Goal: Task Accomplishment & Management: Manage account settings

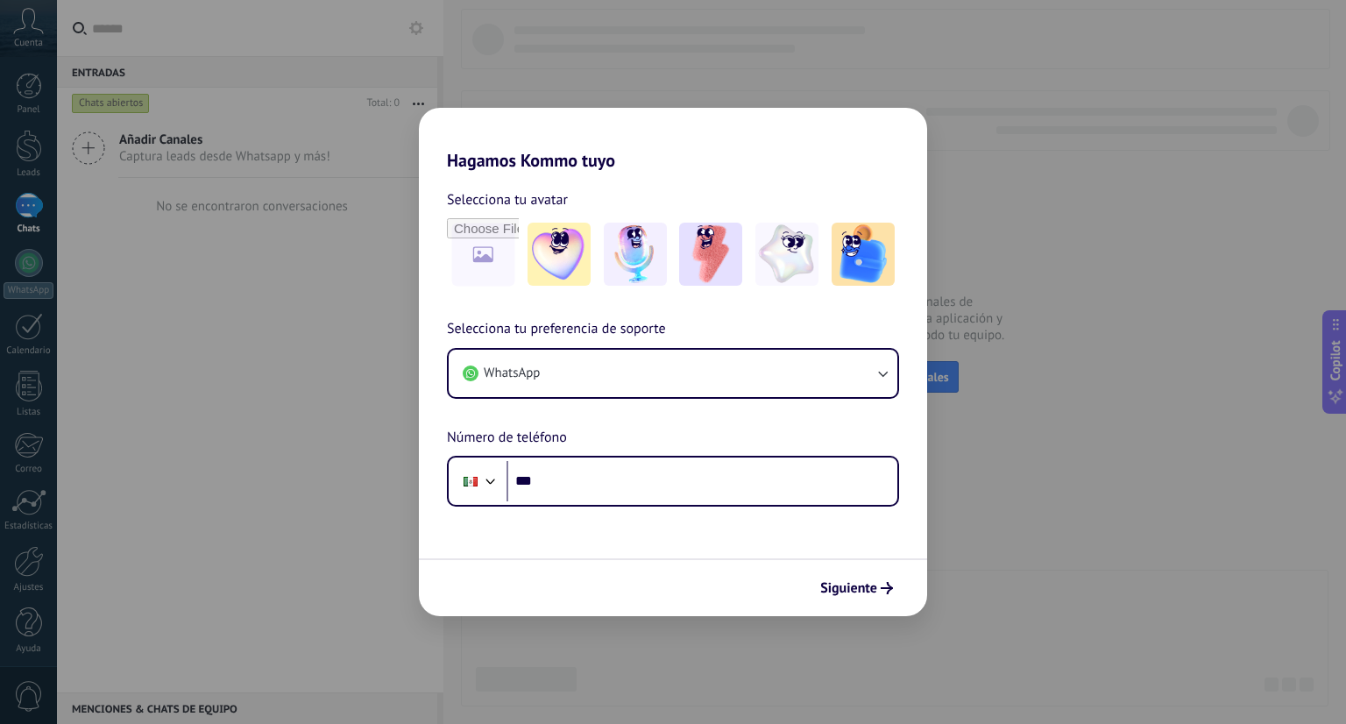
click at [1018, 366] on div "Hagamos Kommo tuyo Selecciona tu avatar Selecciona tu preferencia de soporte Wh…" at bounding box center [673, 362] width 1346 height 724
click at [840, 589] on span "Siguiente" at bounding box center [848, 588] width 57 height 12
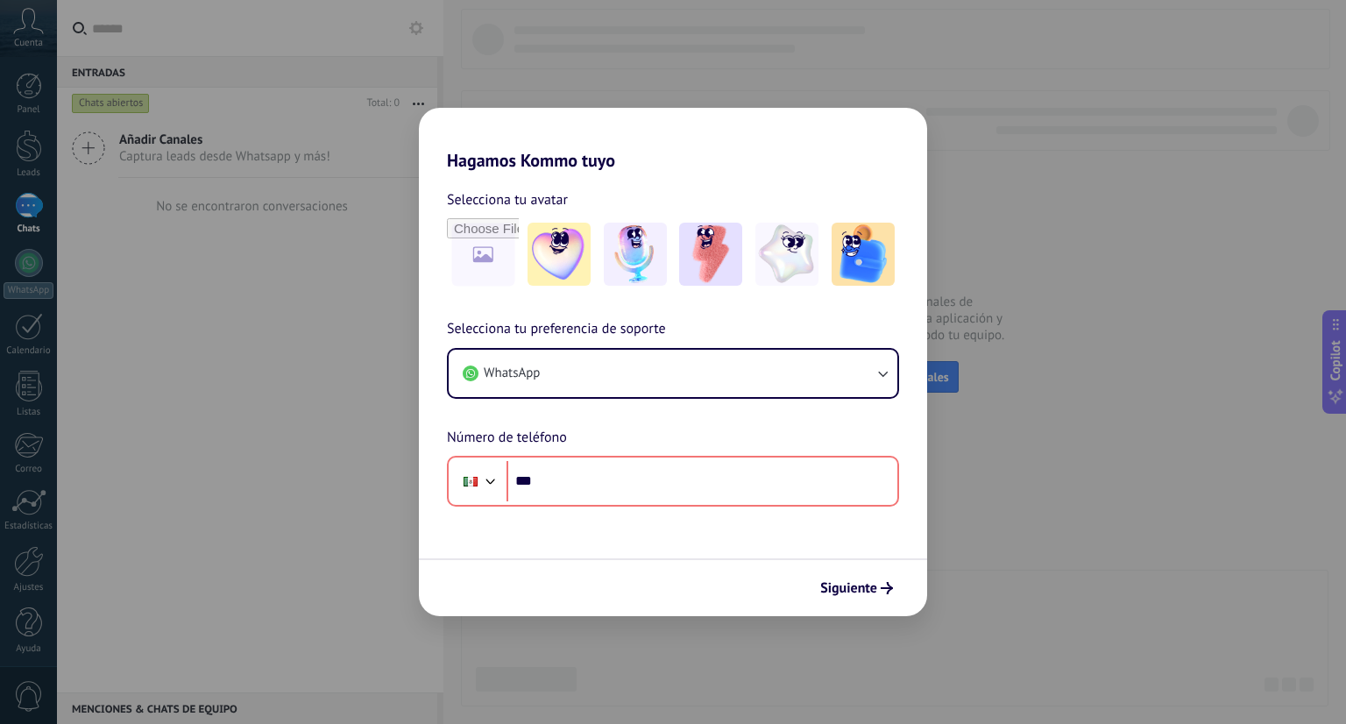
click at [996, 320] on div "Hagamos Kommo tuyo Selecciona tu avatar Selecciona tu preferencia de soporte Wh…" at bounding box center [673, 362] width 1346 height 724
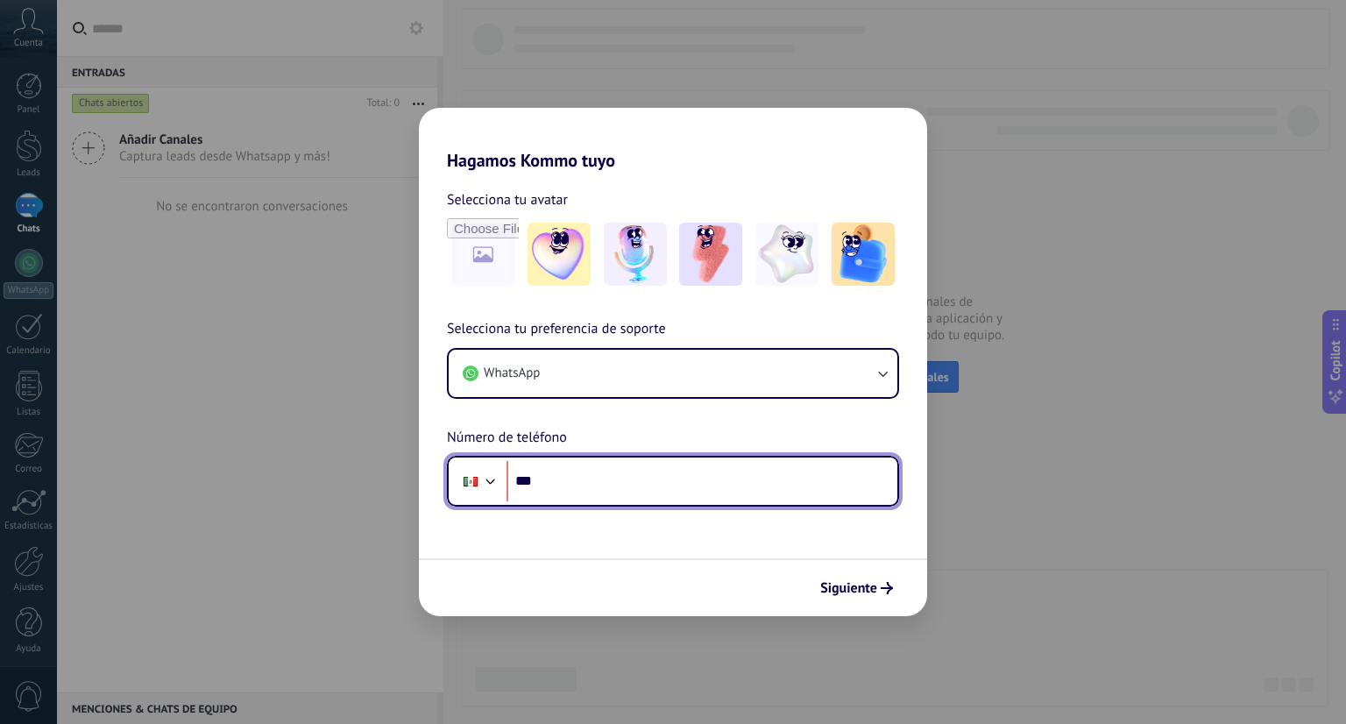
drag, startPoint x: 996, startPoint y: 320, endPoint x: 855, endPoint y: 461, distance: 199.5
click at [855, 461] on input "***" at bounding box center [702, 481] width 391 height 40
type input "**********"
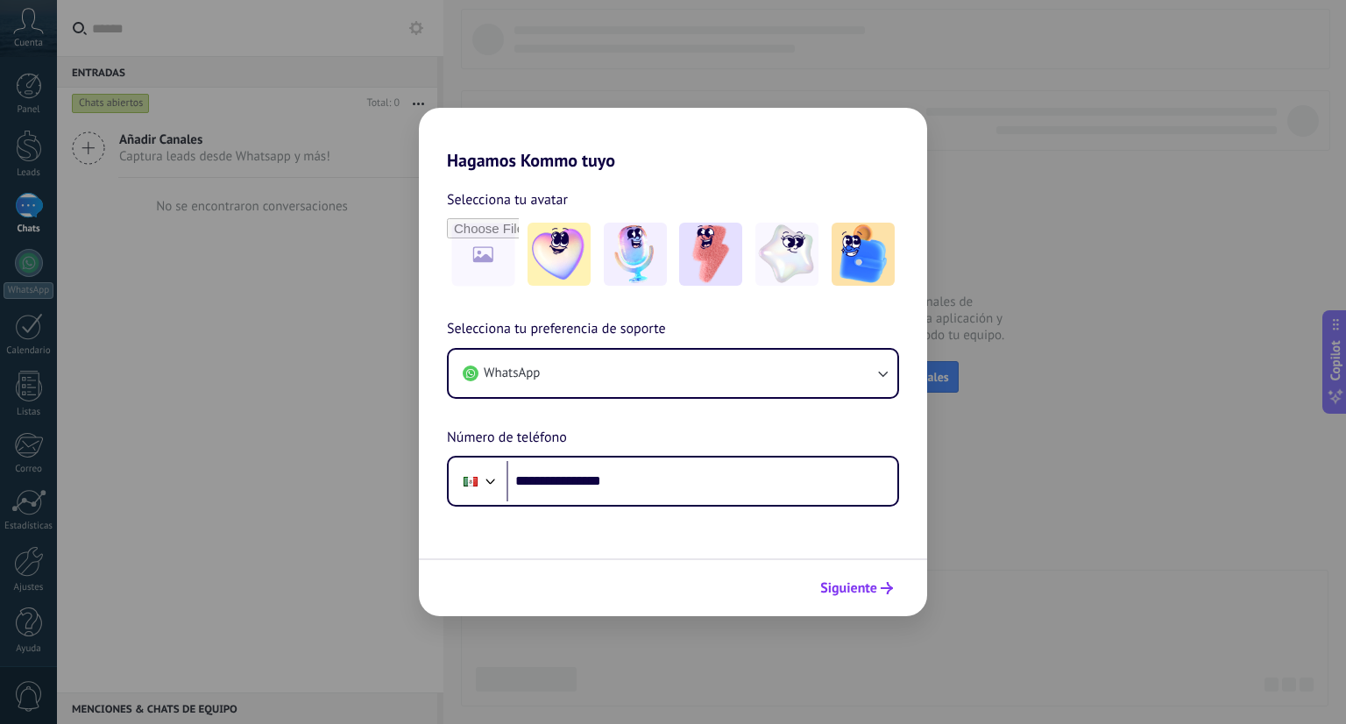
click at [889, 596] on button "Siguiente" at bounding box center [856, 588] width 89 height 30
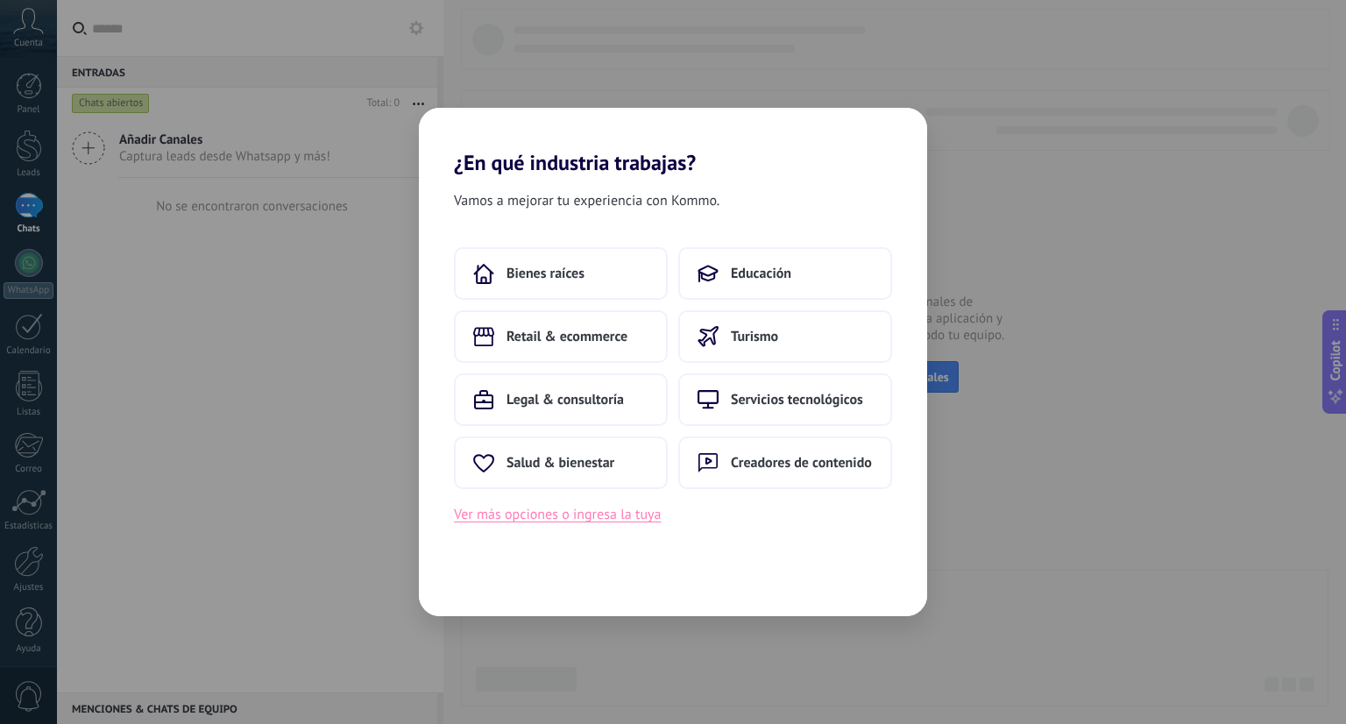
click at [605, 513] on button "Ver más opciones o ingresa la tuya" at bounding box center [557, 514] width 207 height 23
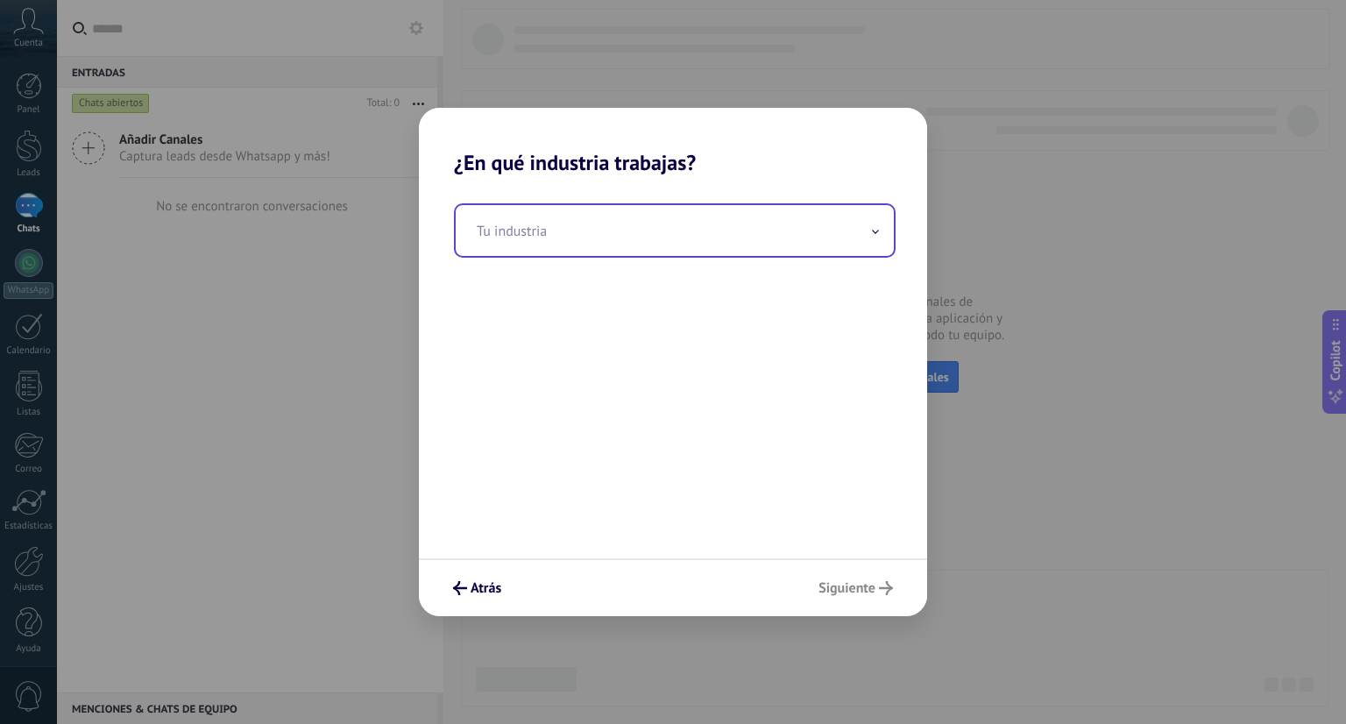
click at [708, 244] on input "text" at bounding box center [675, 230] width 438 height 51
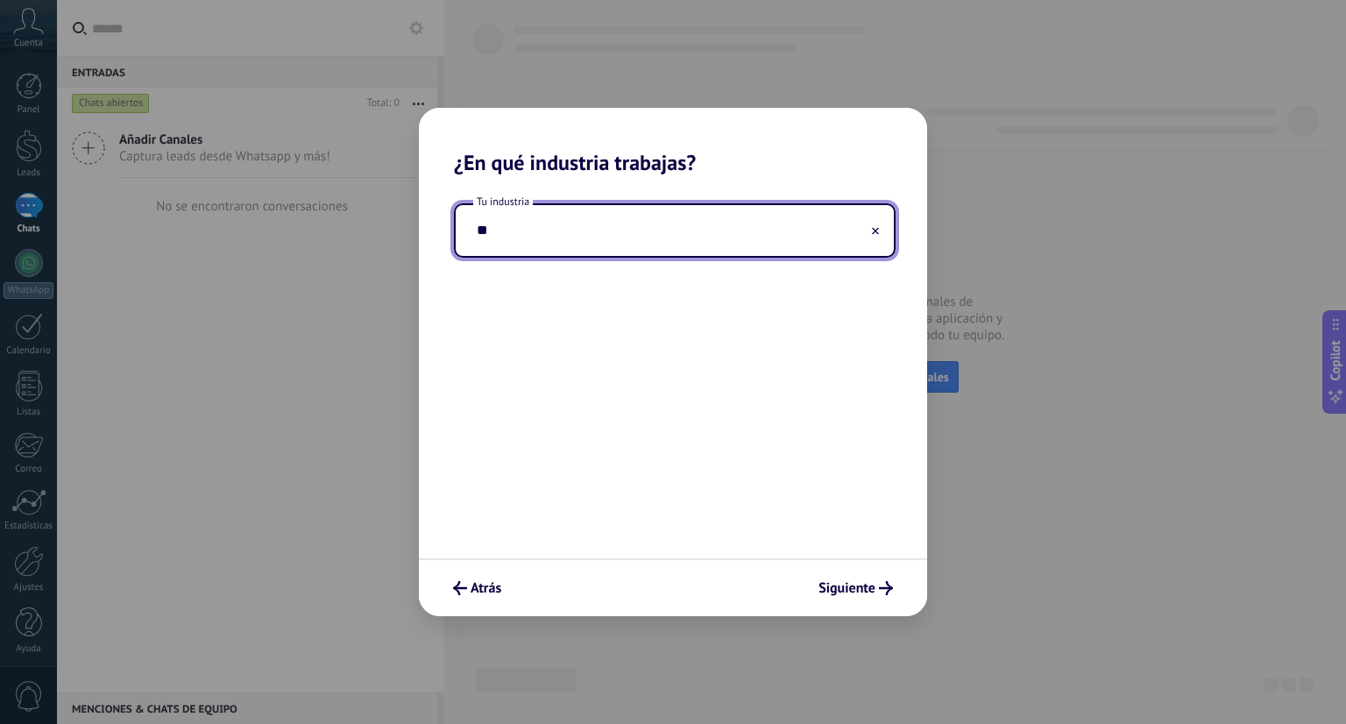
type input "*"
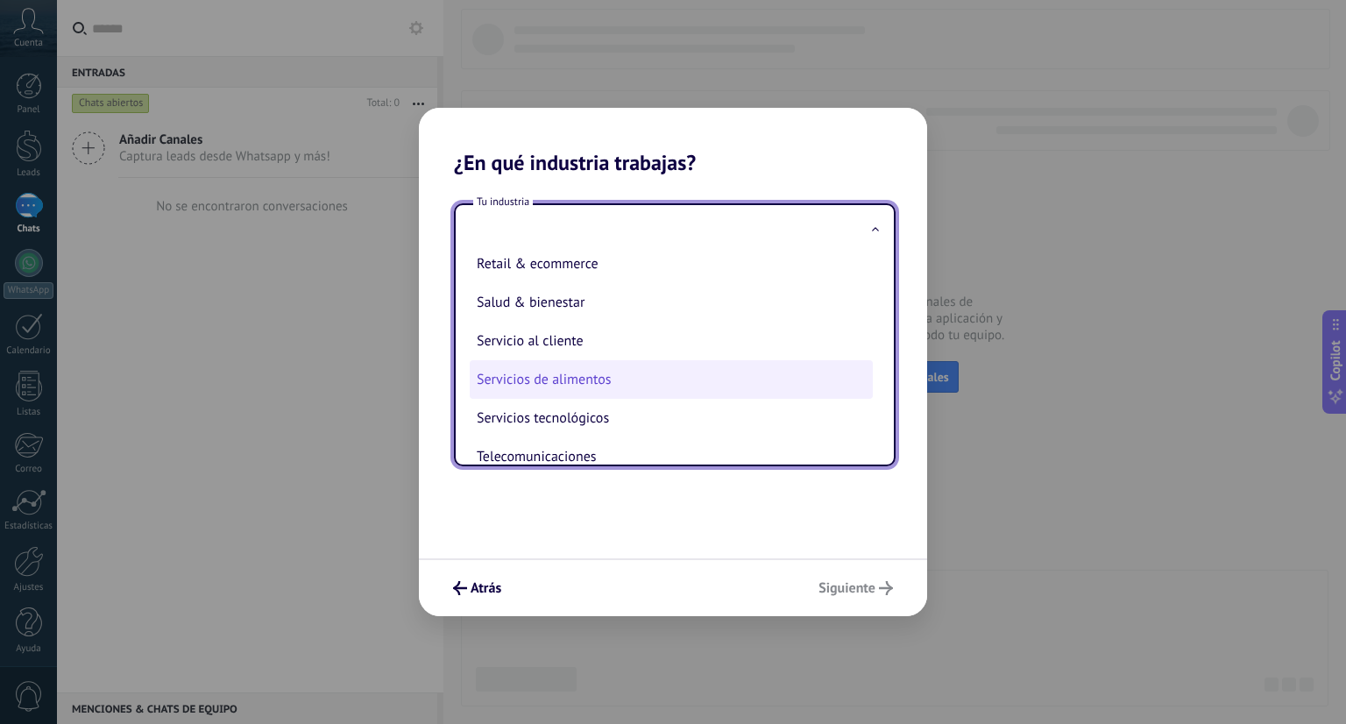
scroll to position [361, 0]
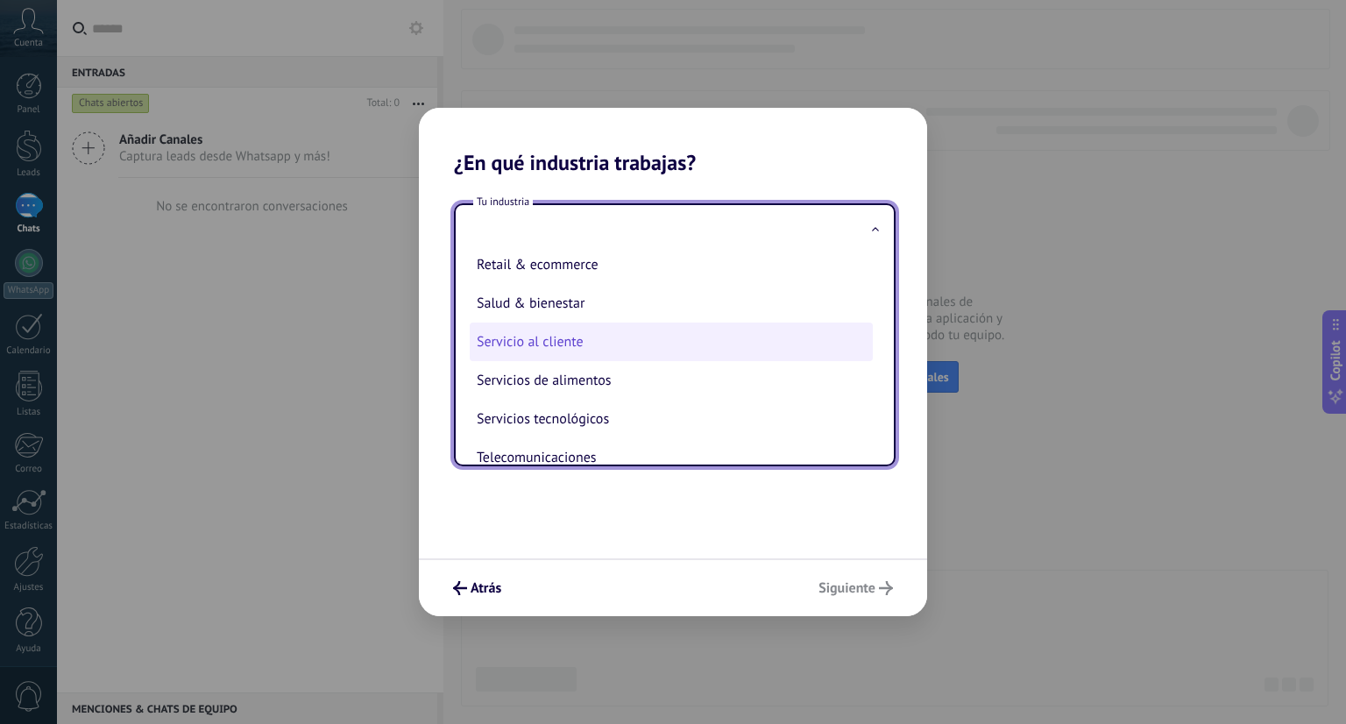
click at [677, 351] on li "Servicio al cliente" at bounding box center [671, 341] width 403 height 39
type input "**********"
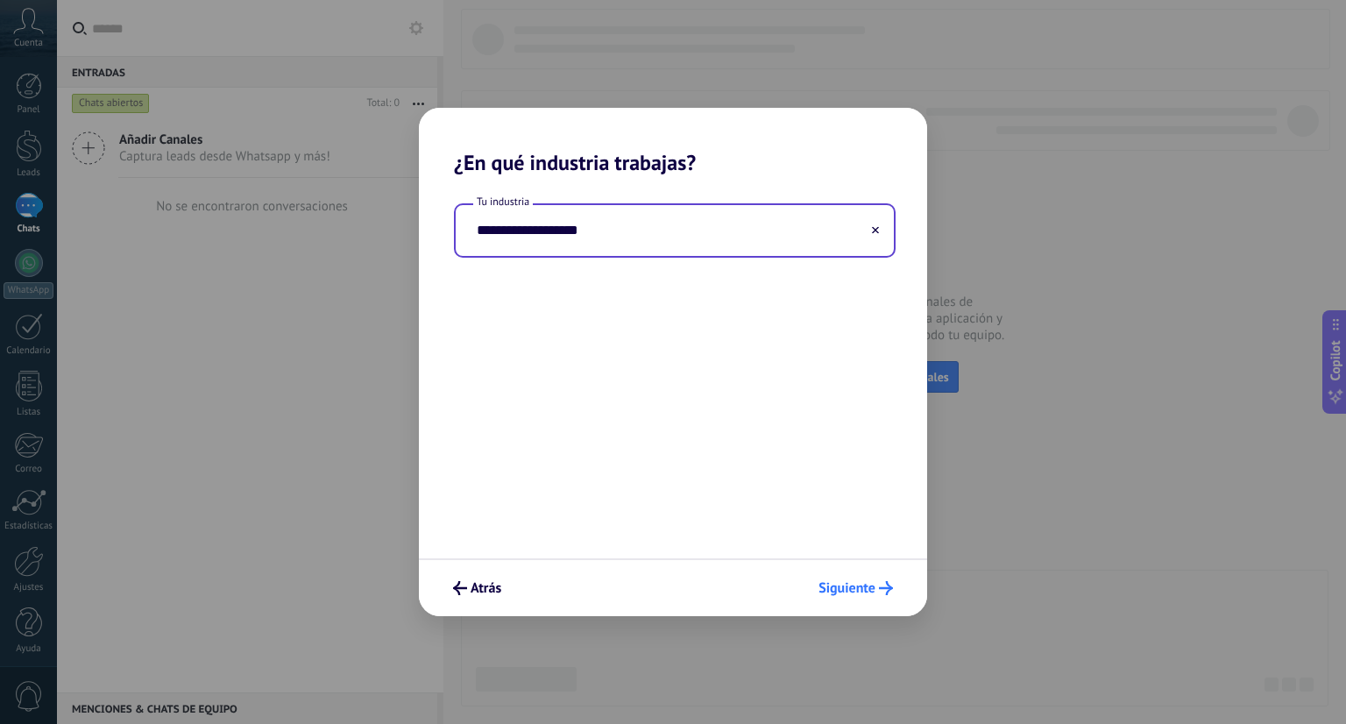
click at [859, 594] on span "Siguiente" at bounding box center [846, 588] width 57 height 12
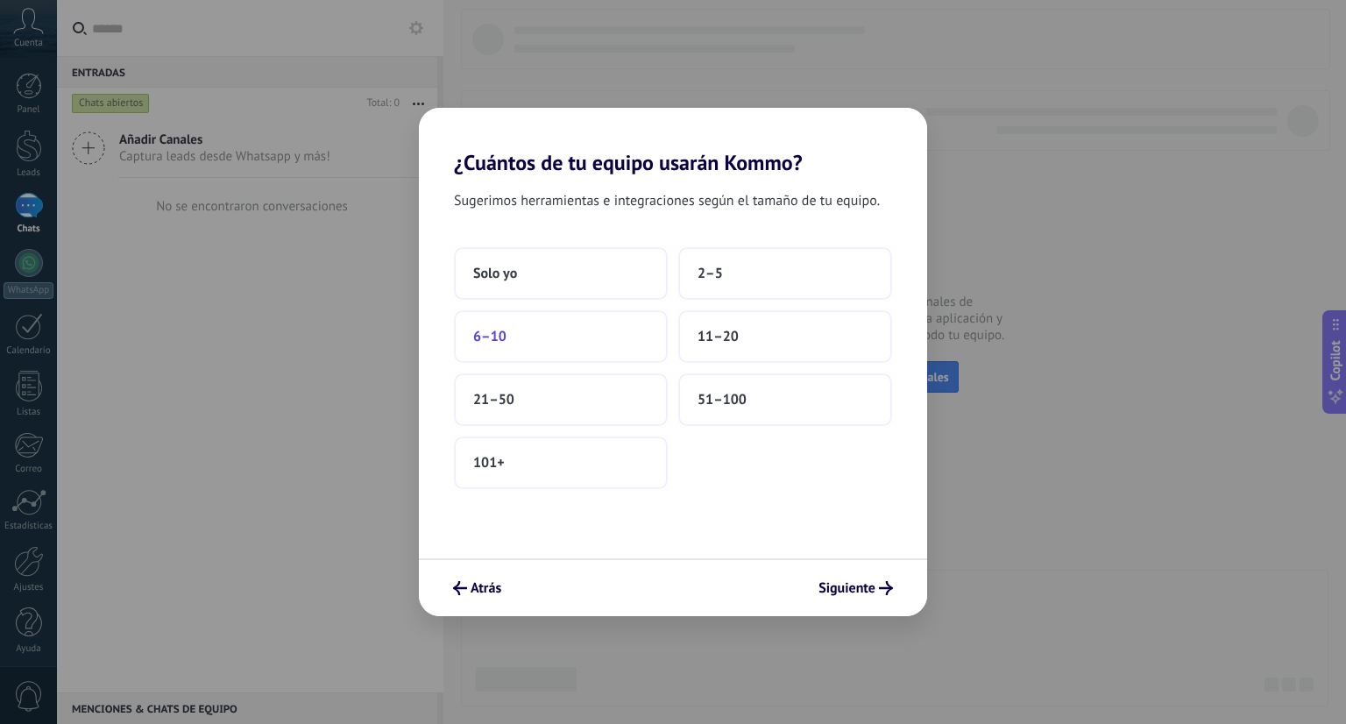
click at [582, 344] on button "6–10" at bounding box center [561, 336] width 214 height 53
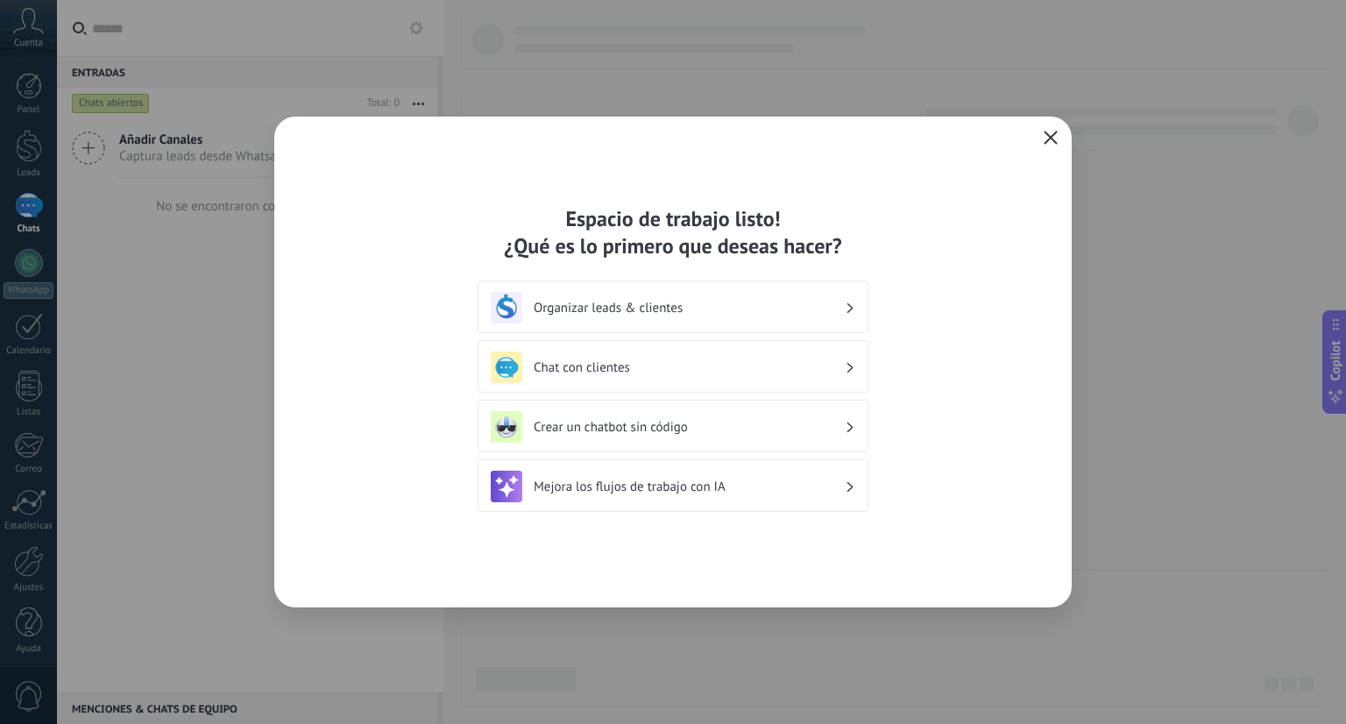
click at [1050, 127] on button "button" at bounding box center [1050, 138] width 23 height 25
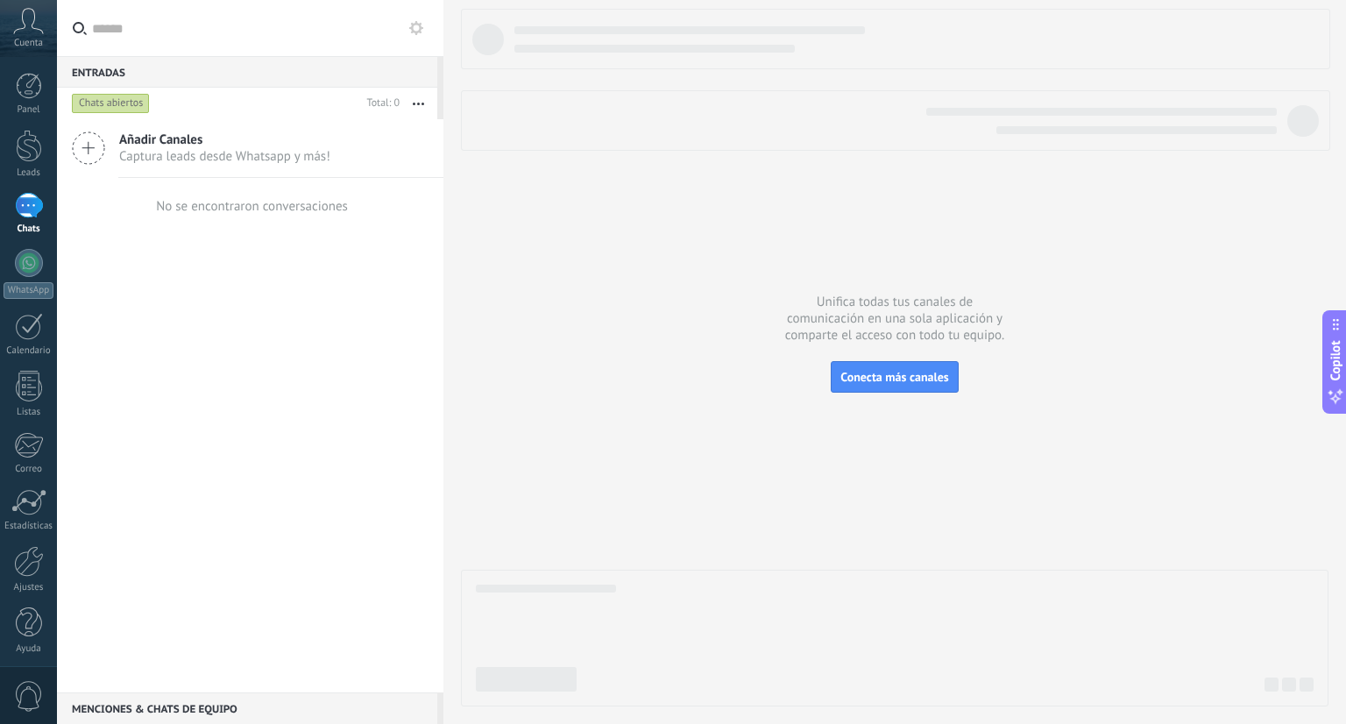
scroll to position [4, 0]
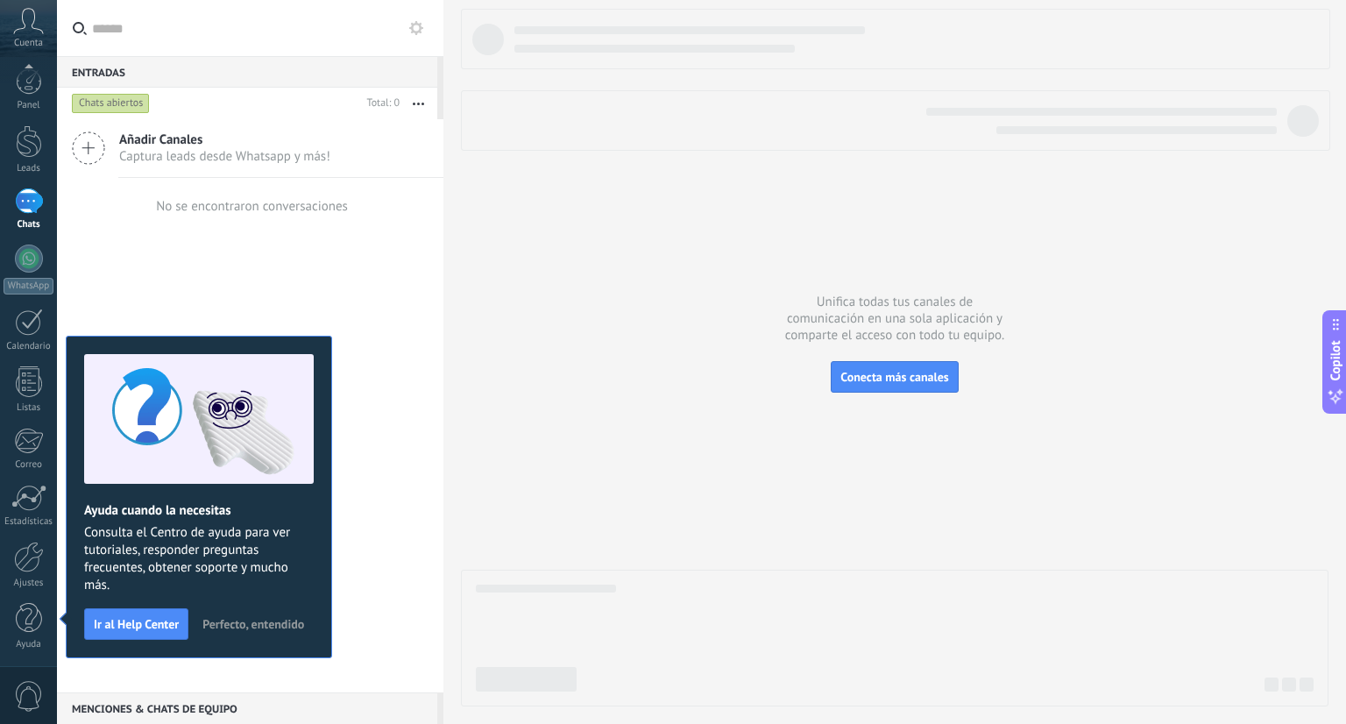
click at [35, 31] on icon at bounding box center [28, 21] width 31 height 26
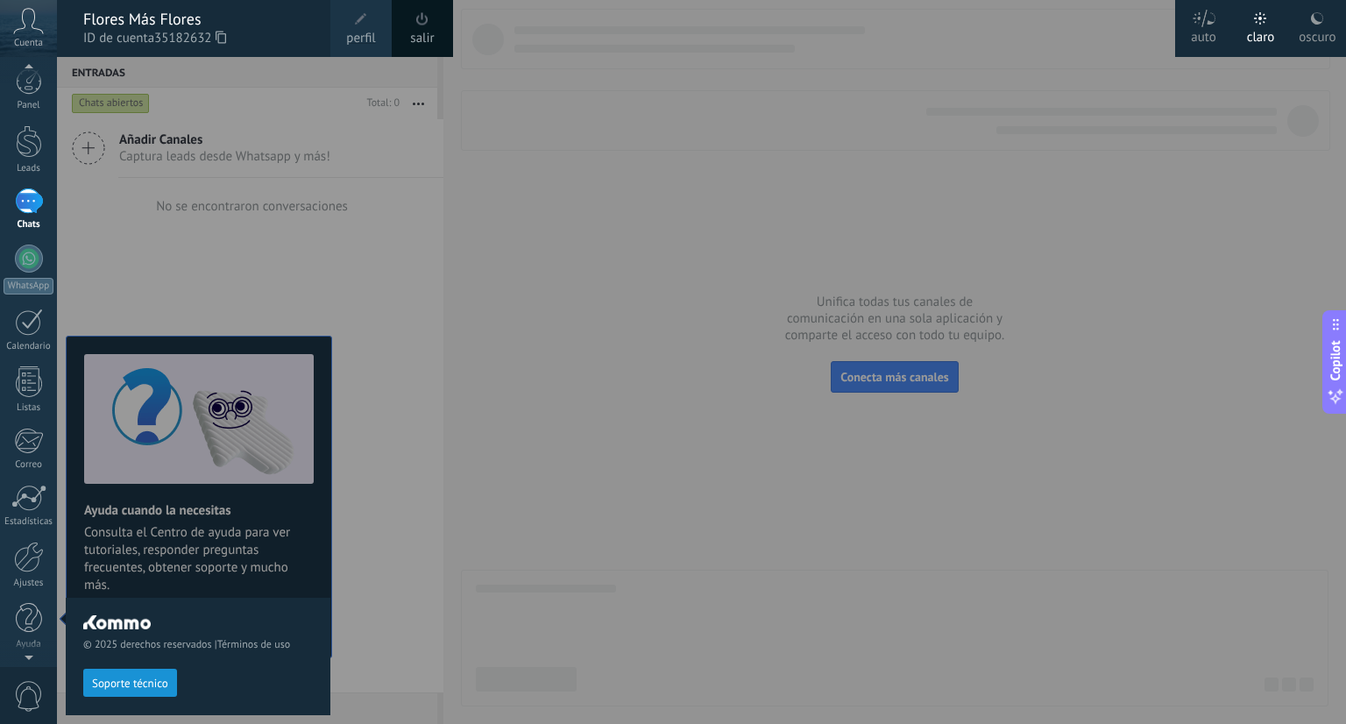
scroll to position [0, 0]
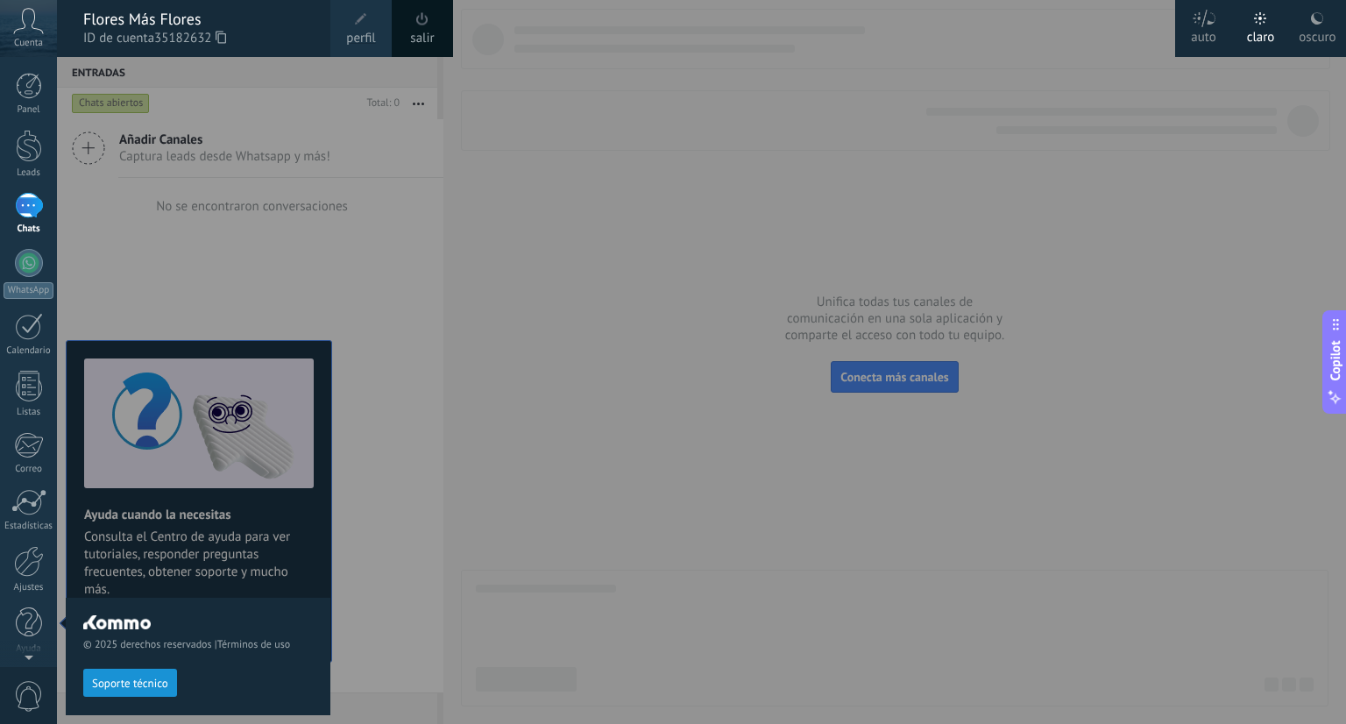
click at [223, 41] on icon at bounding box center [221, 37] width 11 height 13
click at [392, 421] on div at bounding box center [730, 362] width 1346 height 724
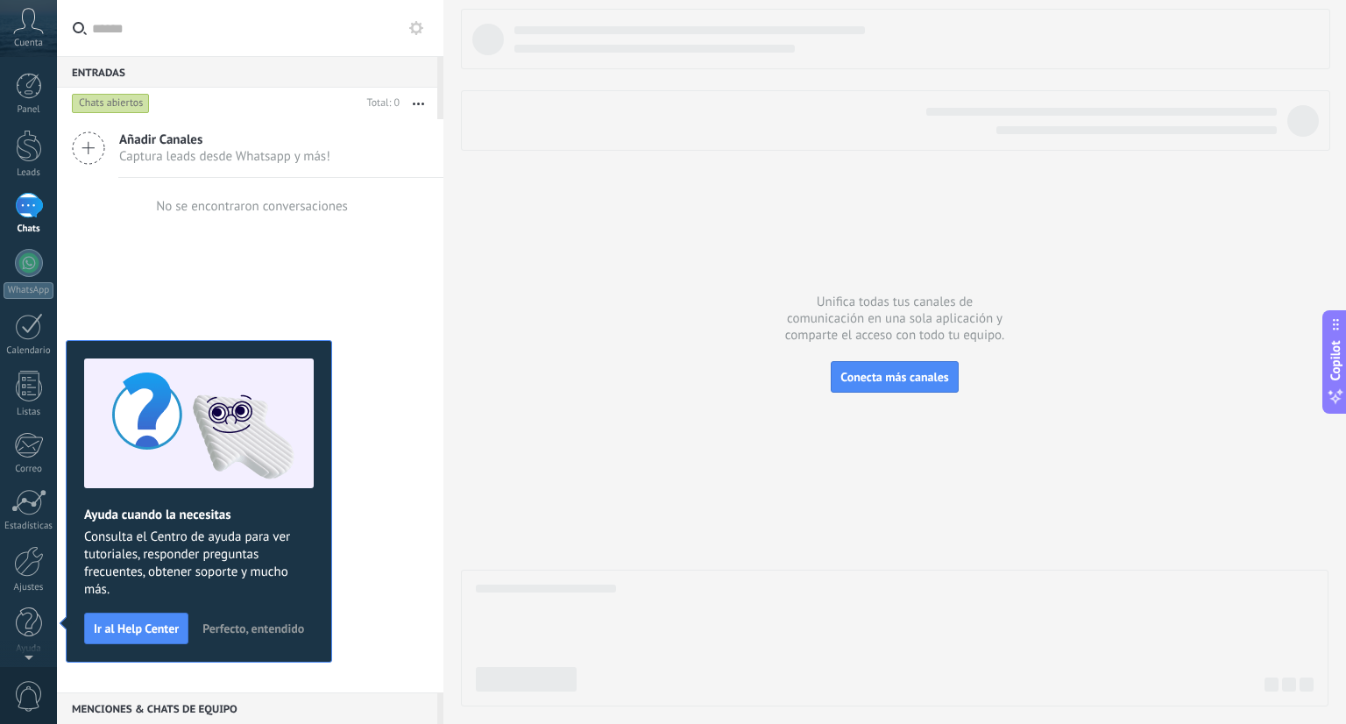
click at [36, 44] on span "Cuenta" at bounding box center [28, 43] width 29 height 11
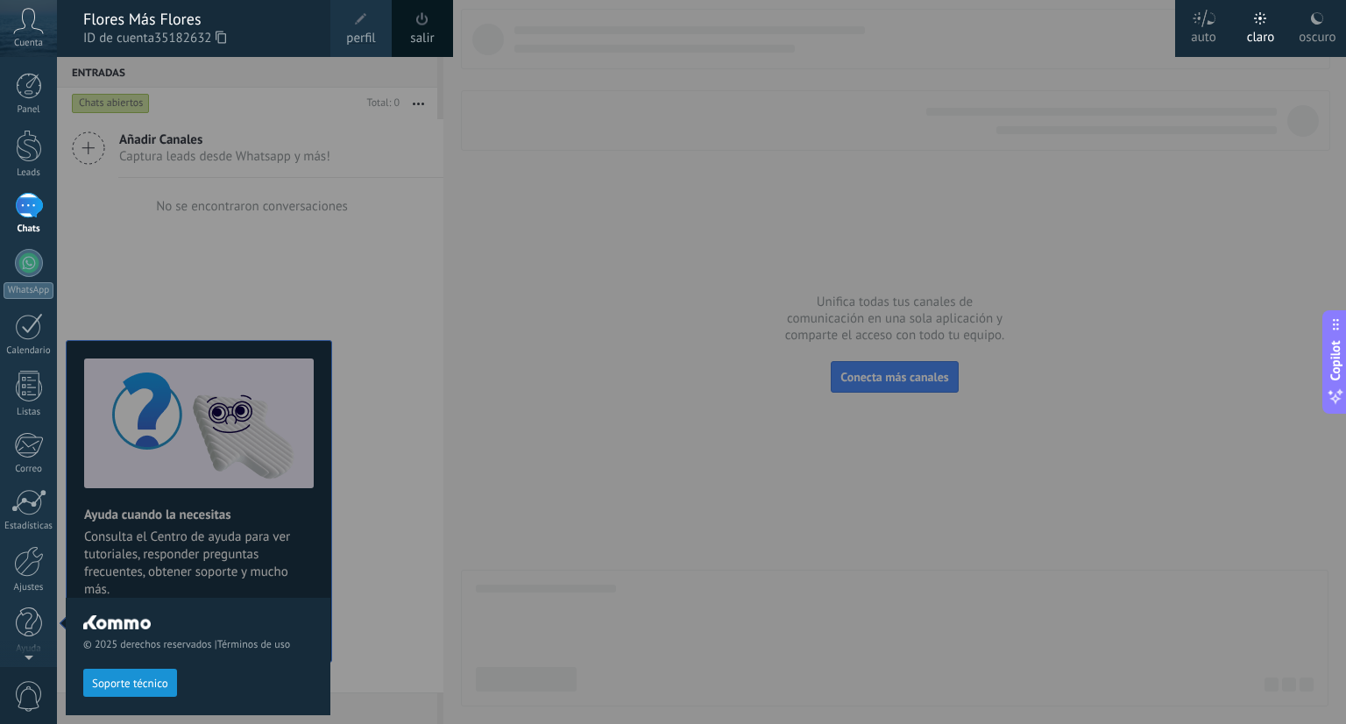
click at [225, 35] on icon at bounding box center [221, 37] width 11 height 13
click at [400, 331] on div at bounding box center [730, 362] width 1346 height 724
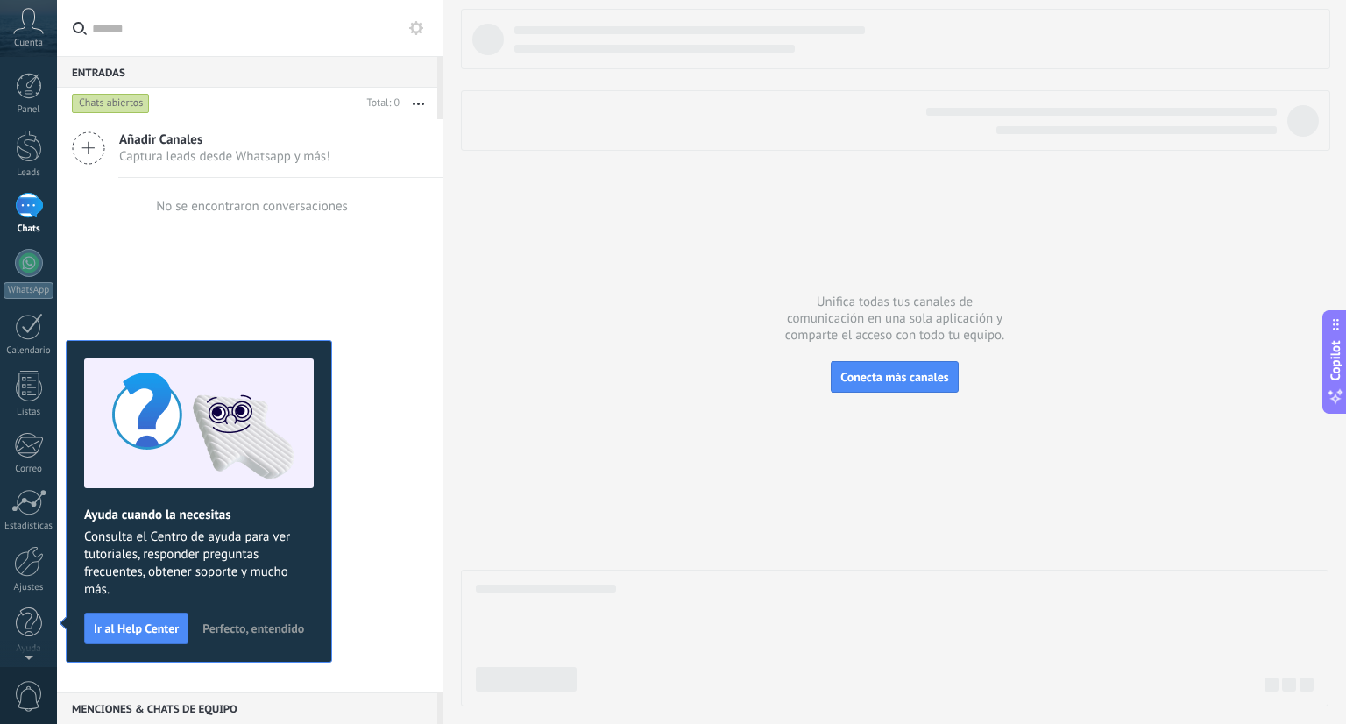
click at [31, 28] on icon at bounding box center [28, 21] width 31 height 26
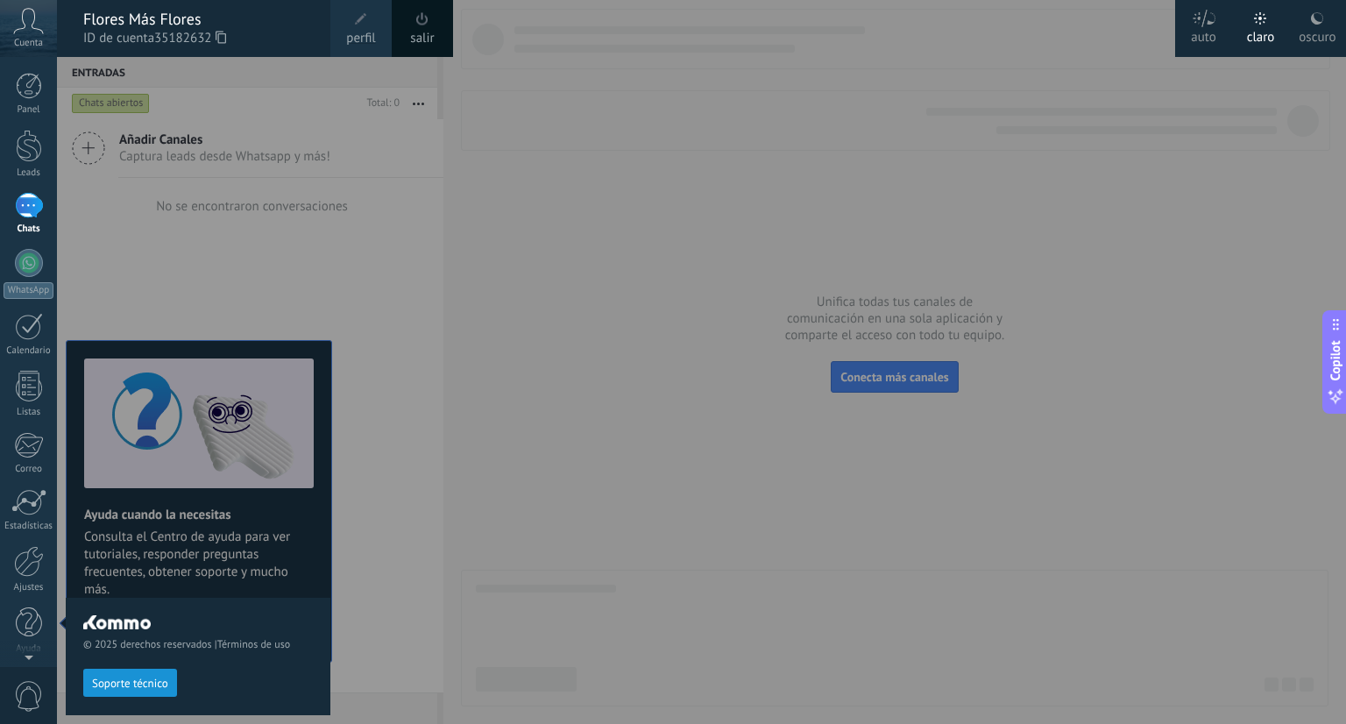
click at [123, 15] on div "Flores Más Flores" at bounding box center [198, 19] width 230 height 19
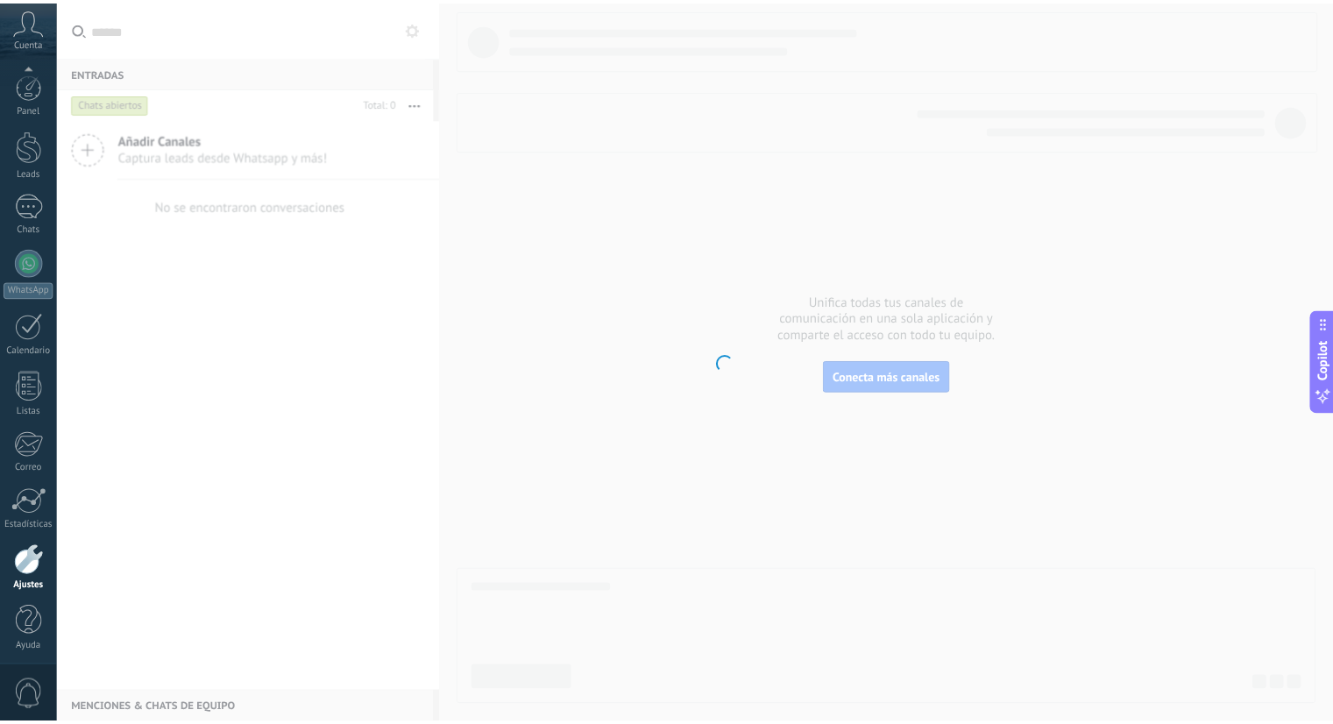
scroll to position [4, 0]
click at [32, 614] on div at bounding box center [29, 618] width 26 height 31
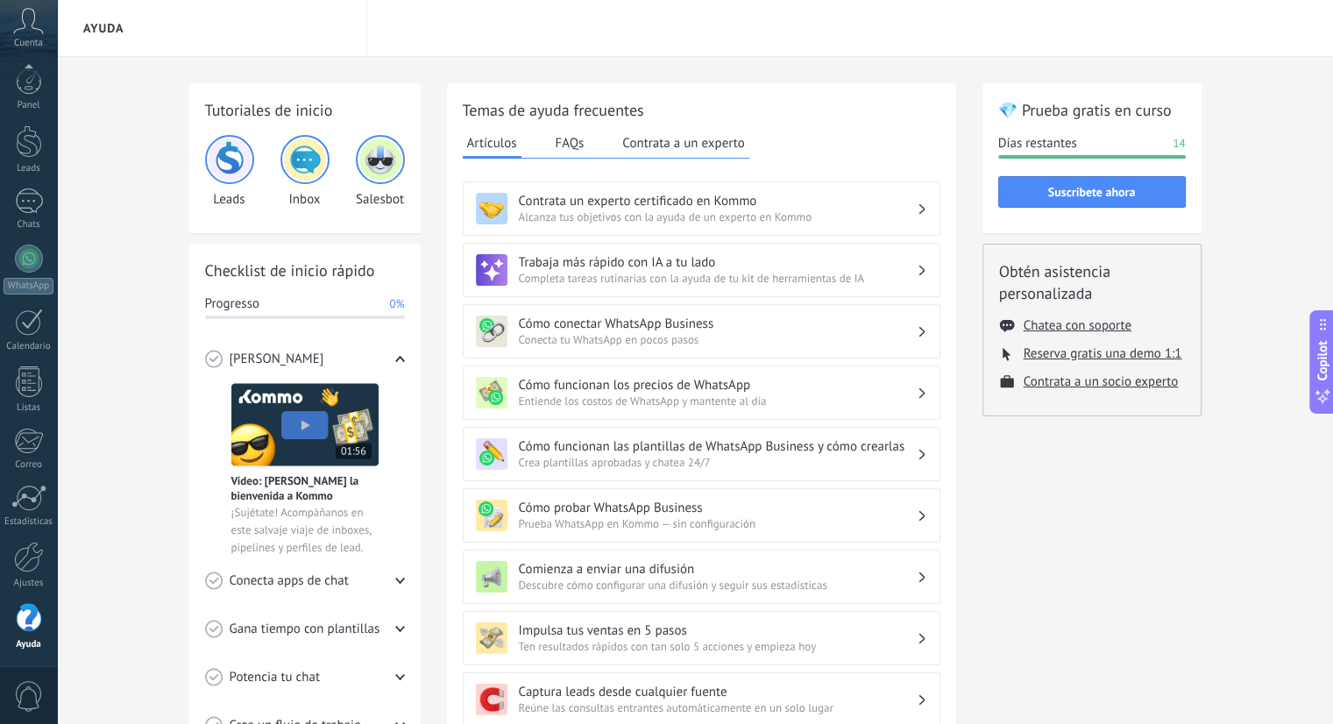
click at [161, 180] on div "Tutoriales de inicio Leads Inbox Salesbot Checklist de inicio rápido Progresso …" at bounding box center [695, 570] width 1276 height 1027
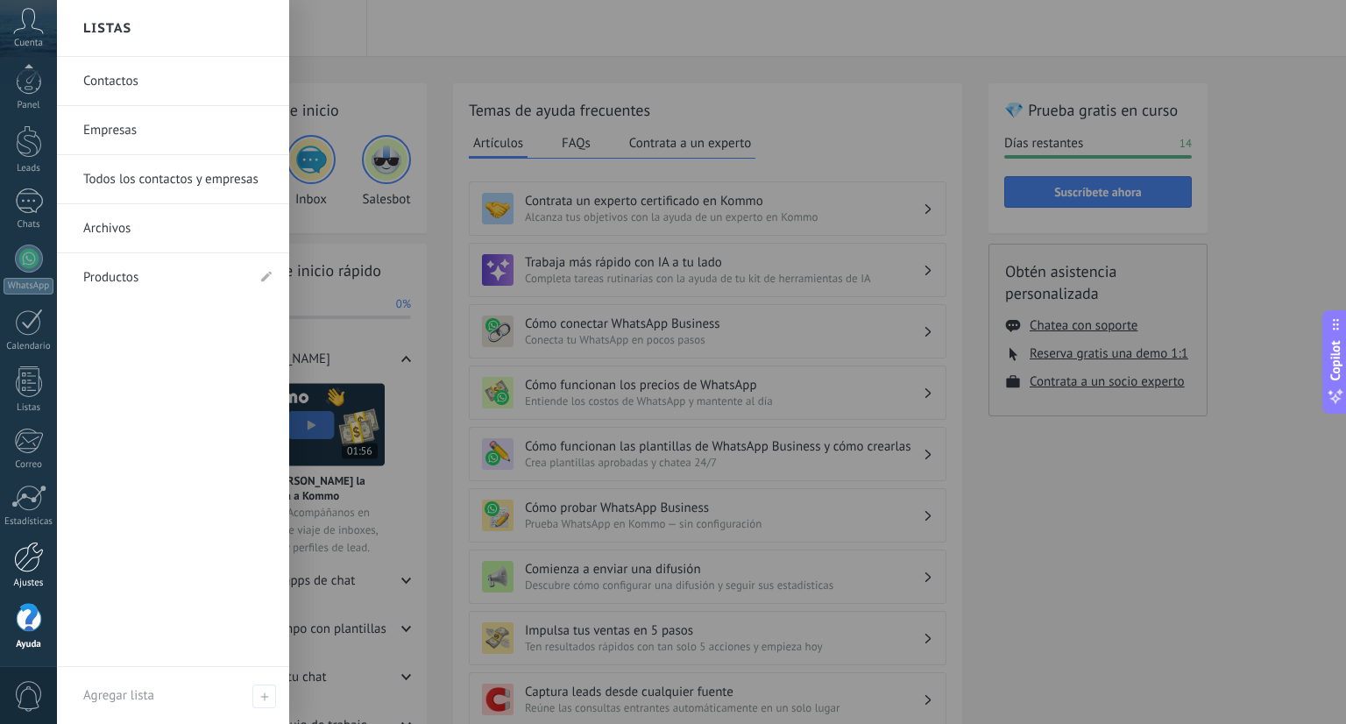
click at [45, 562] on link "Ajustes" at bounding box center [28, 565] width 57 height 47
